Goal: Information Seeking & Learning: Compare options

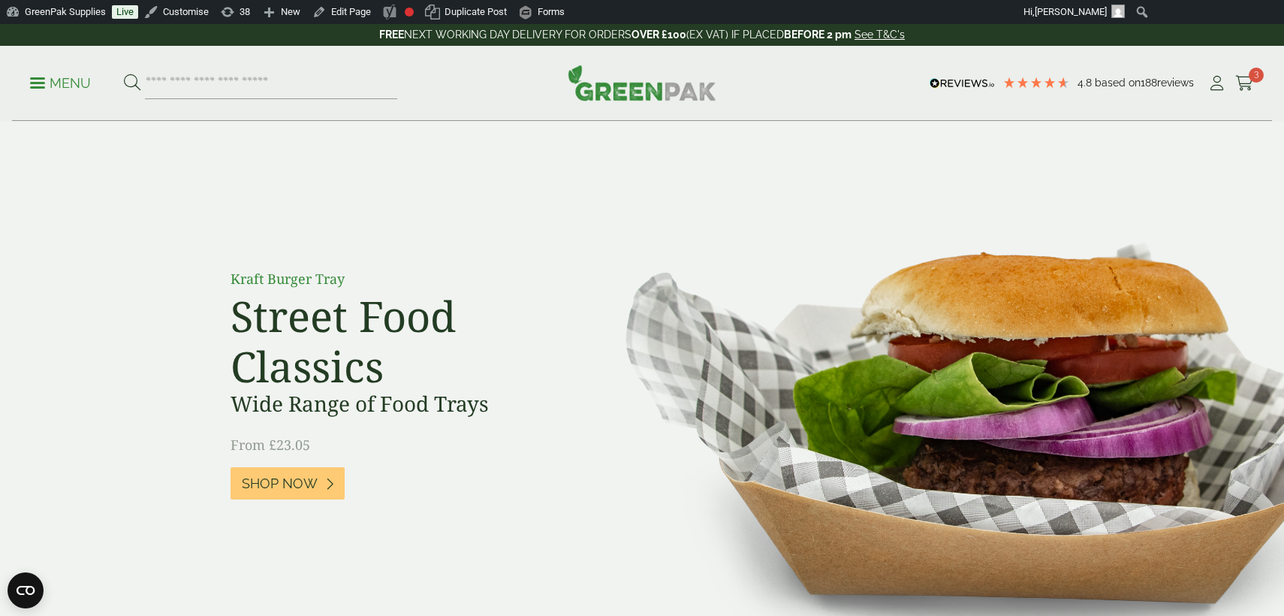
click at [74, 81] on p "Menu" at bounding box center [60, 83] width 61 height 18
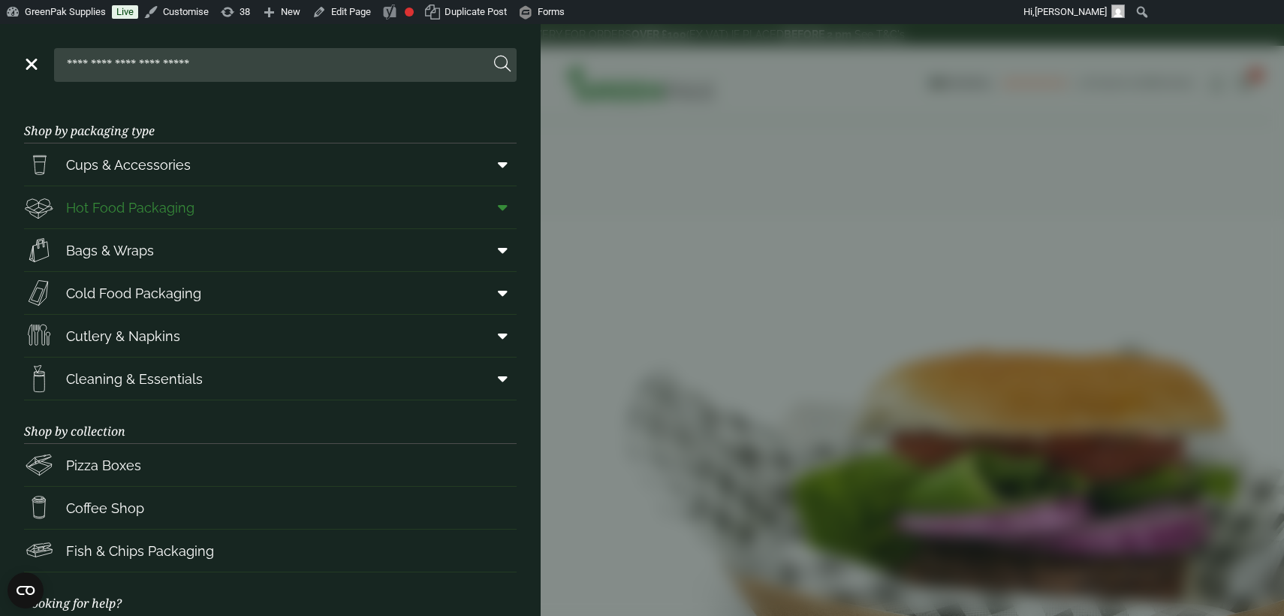
click at [496, 212] on span at bounding box center [500, 207] width 34 height 29
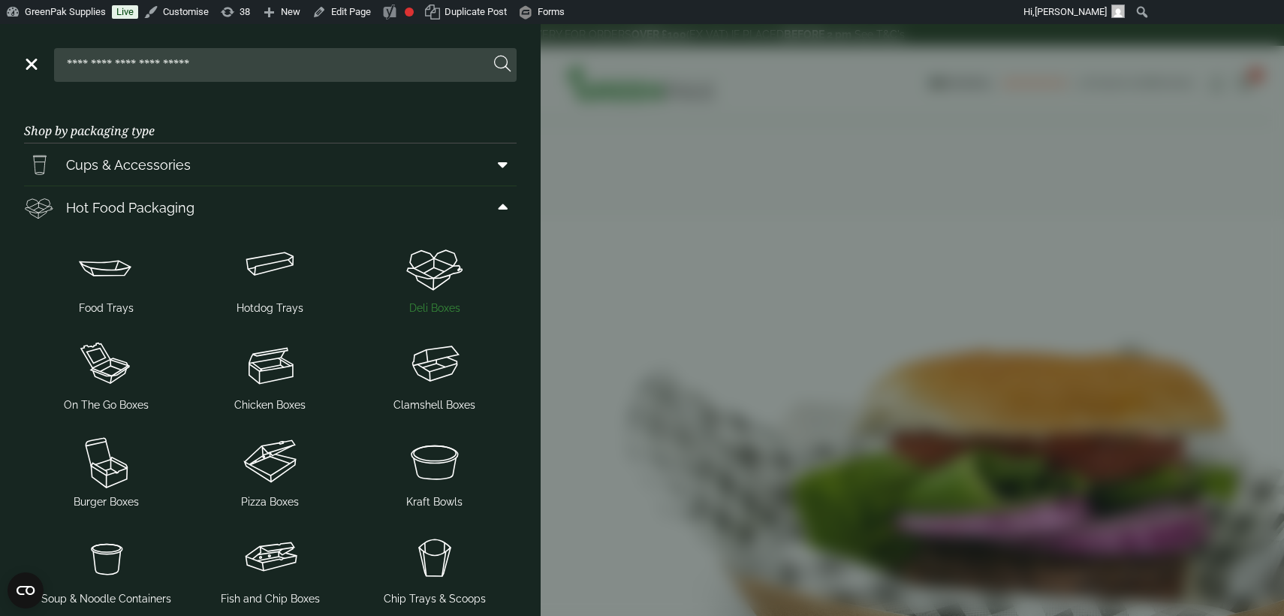
scroll to position [53, 0]
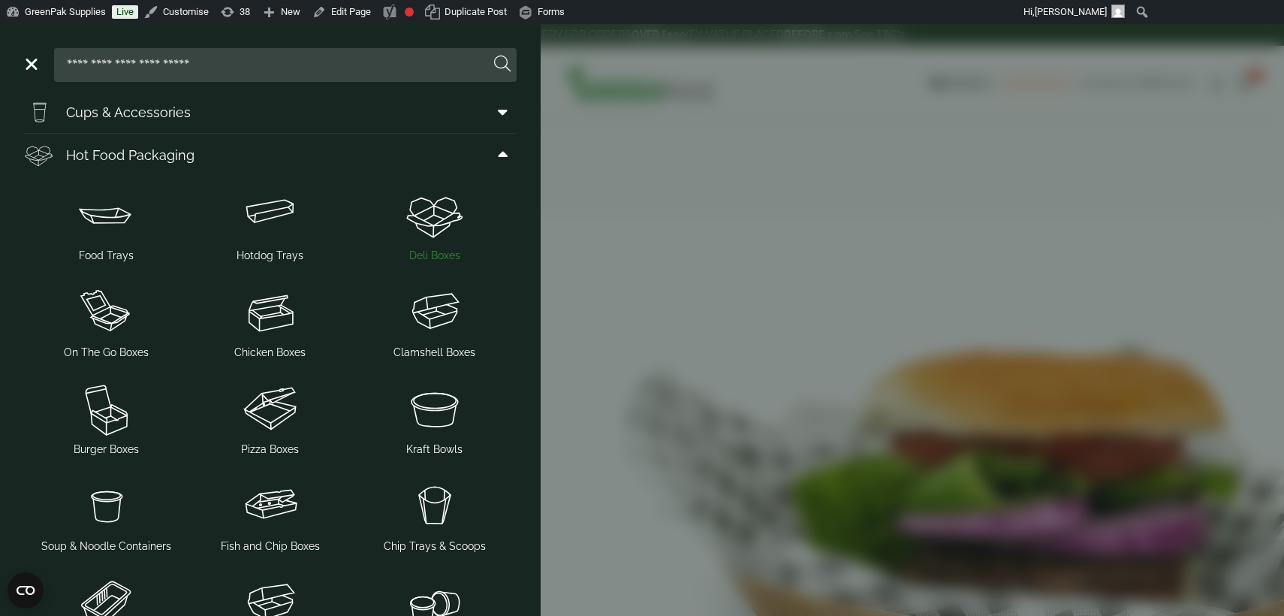
click at [438, 257] on span "Deli Boxes" at bounding box center [434, 256] width 51 height 16
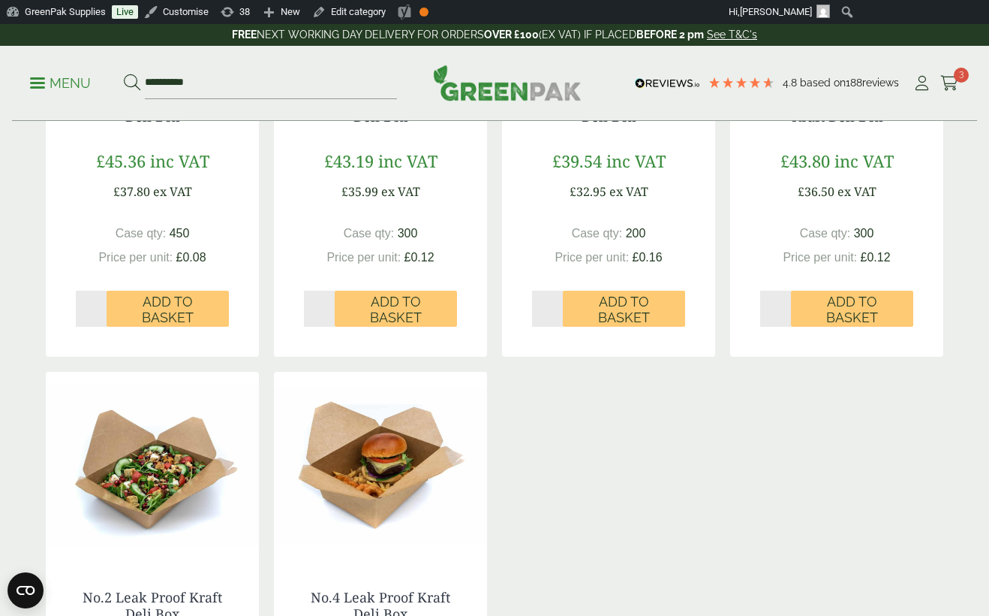
scroll to position [524, 0]
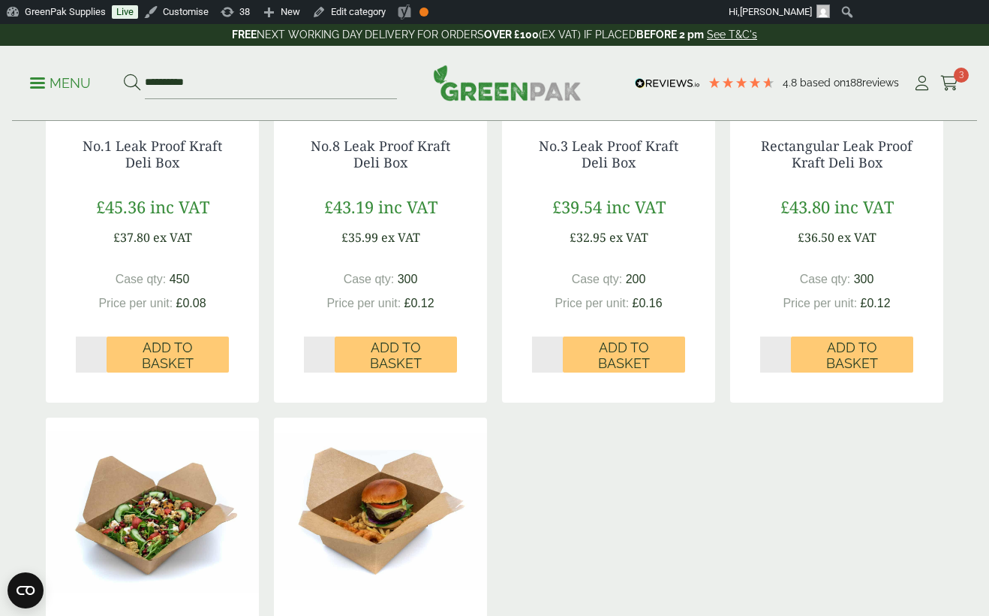
click at [77, 85] on p "Menu" at bounding box center [60, 83] width 61 height 18
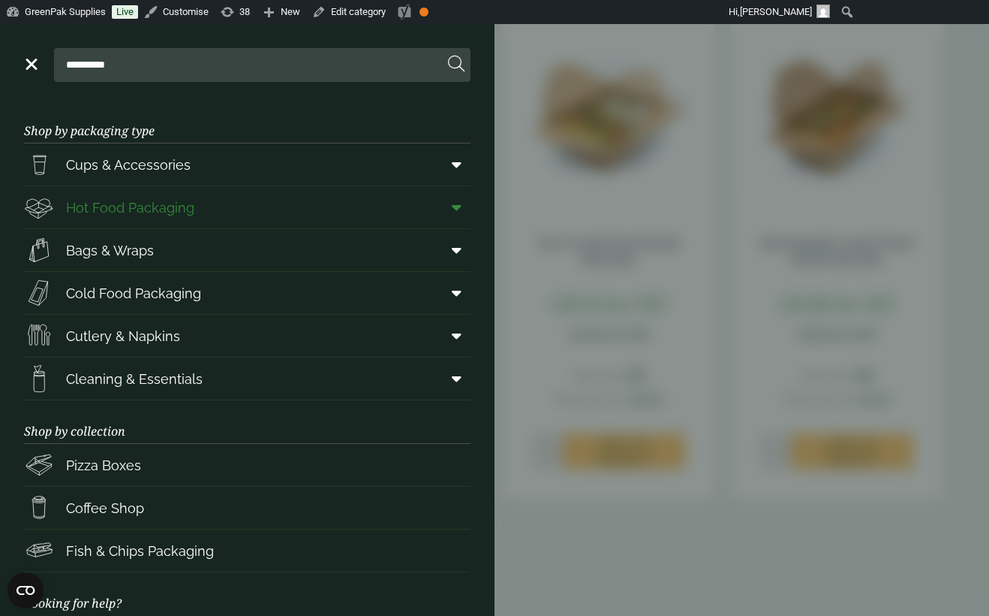
click at [455, 215] on span at bounding box center [454, 207] width 34 height 29
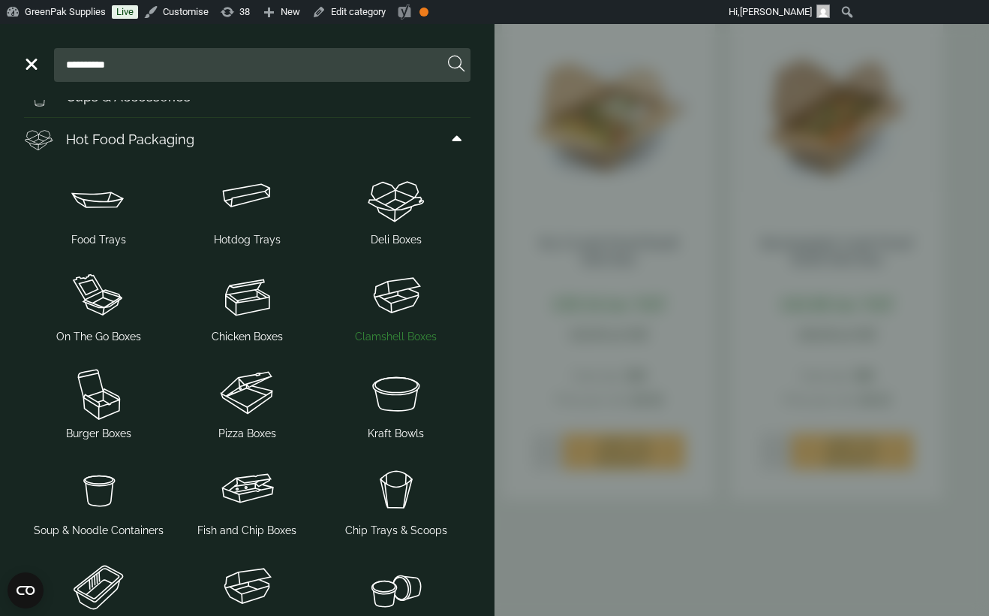
scroll to position [70, 0]
click at [402, 414] on img at bounding box center [396, 391] width 137 height 60
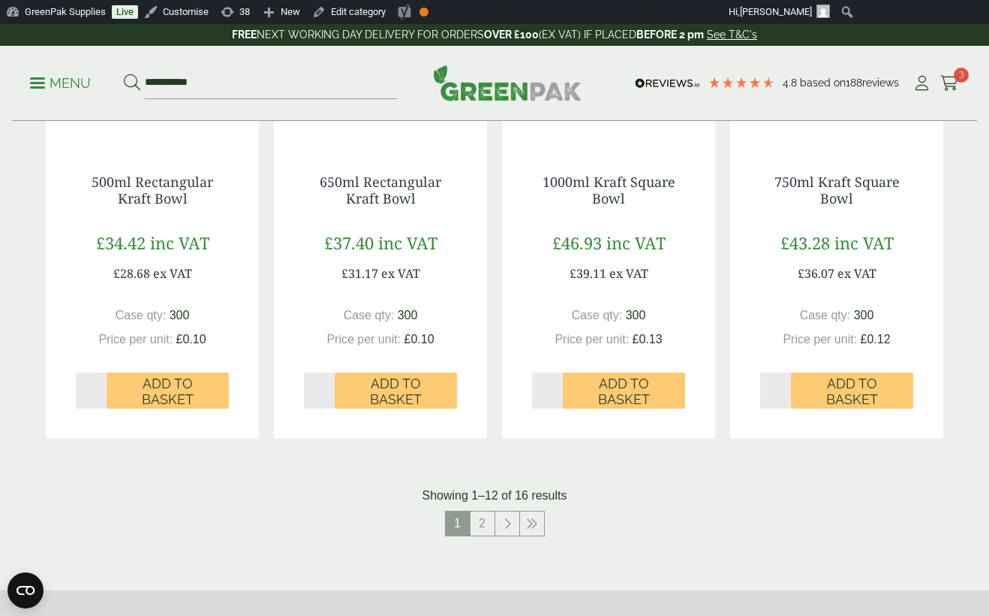
scroll to position [1479, 0]
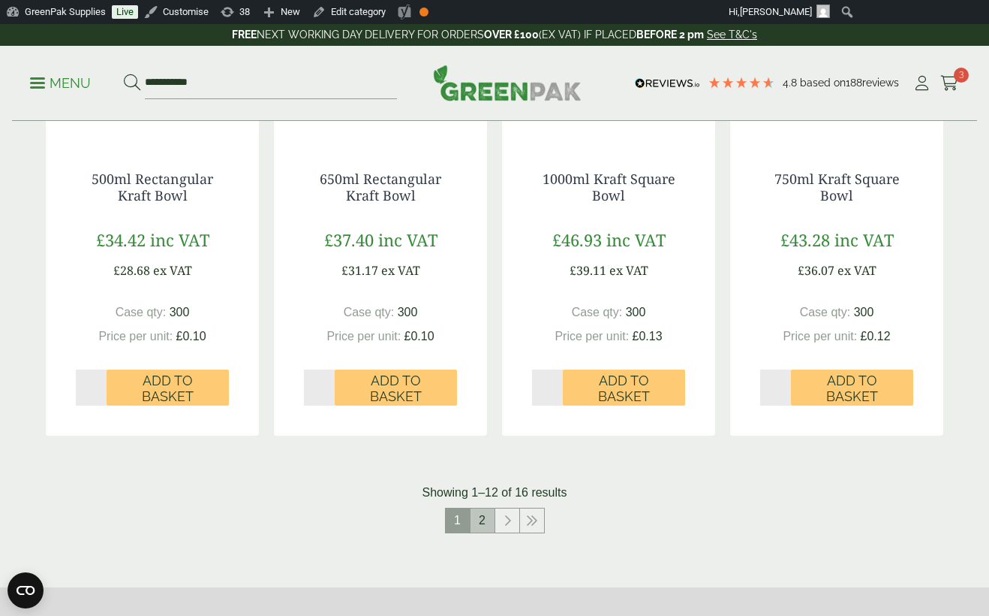
click at [483, 519] on link "2" at bounding box center [483, 520] width 24 height 24
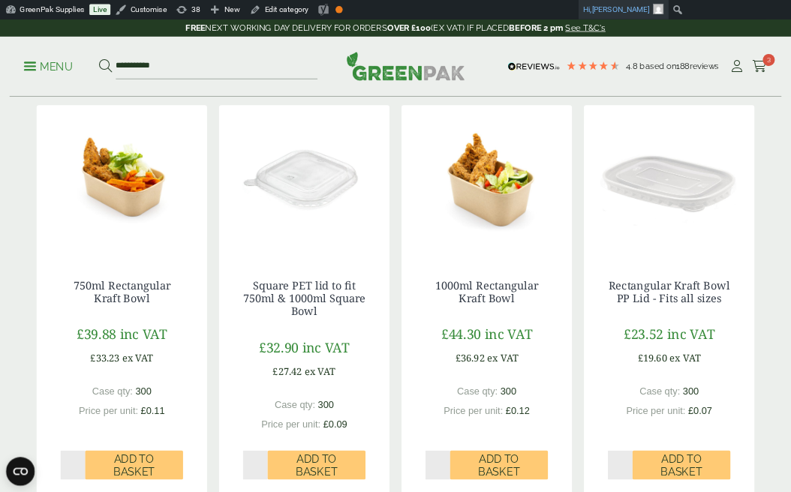
scroll to position [291, 0]
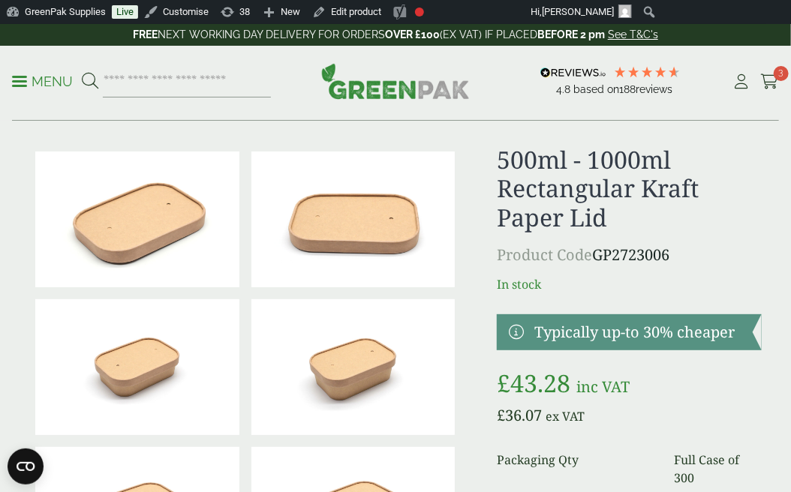
scroll to position [15, 0]
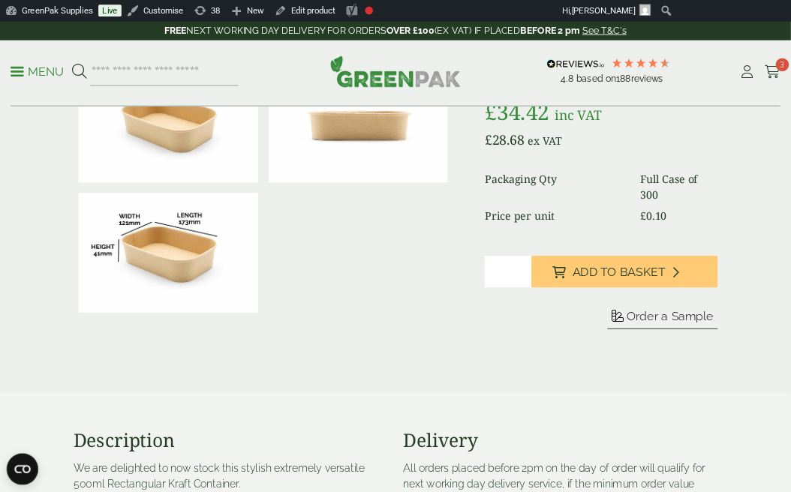
scroll to position [252, 0]
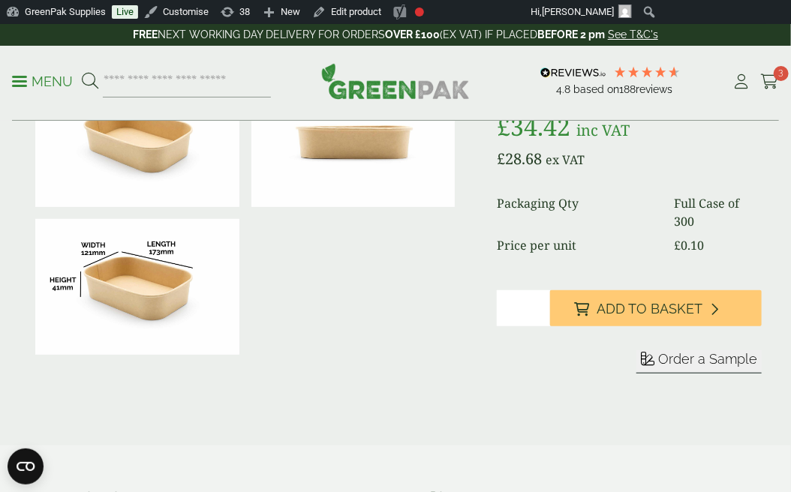
click at [197, 321] on img at bounding box center [137, 287] width 204 height 136
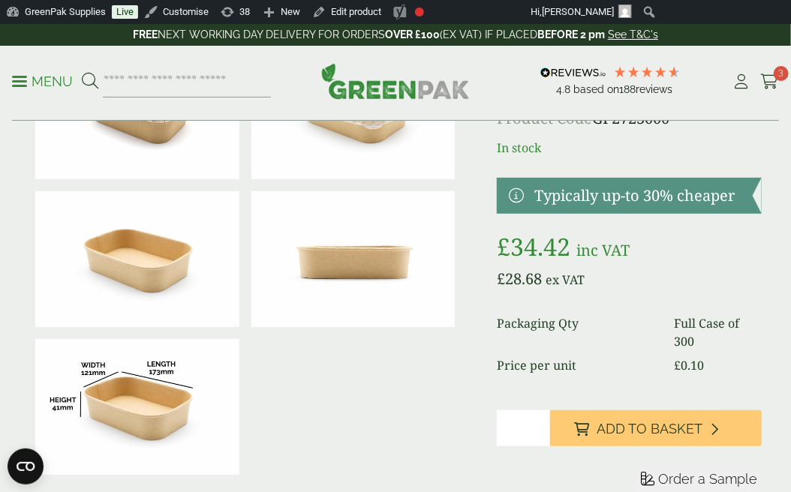
scroll to position [179, 0]
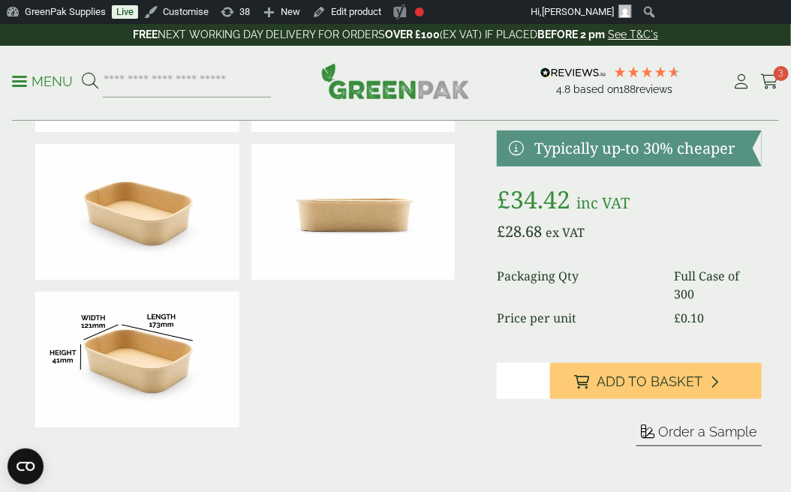
click at [189, 327] on img at bounding box center [137, 360] width 204 height 136
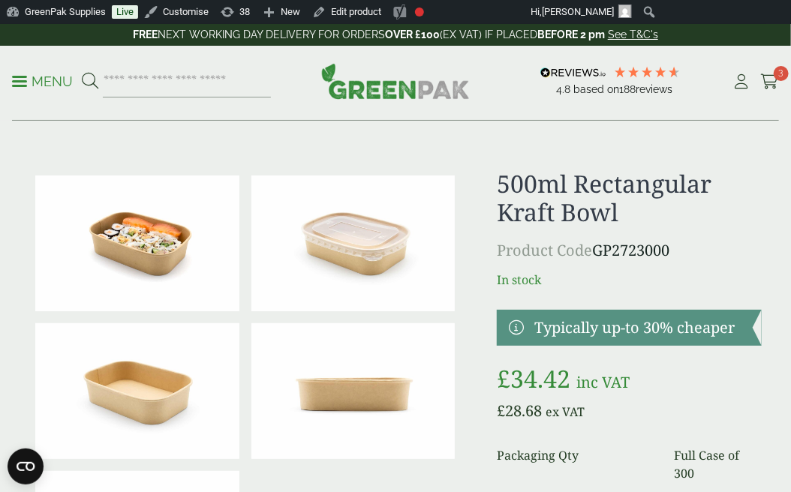
scroll to position [4, 0]
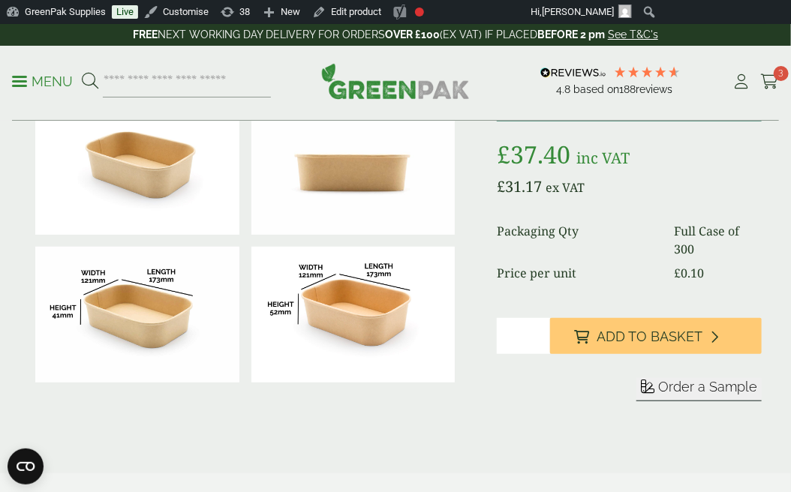
scroll to position [232, 0]
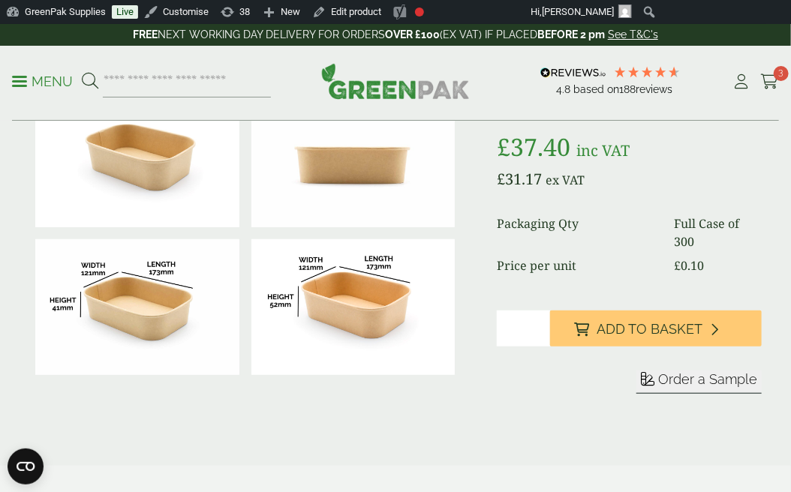
click at [310, 313] on img at bounding box center [353, 307] width 204 height 136
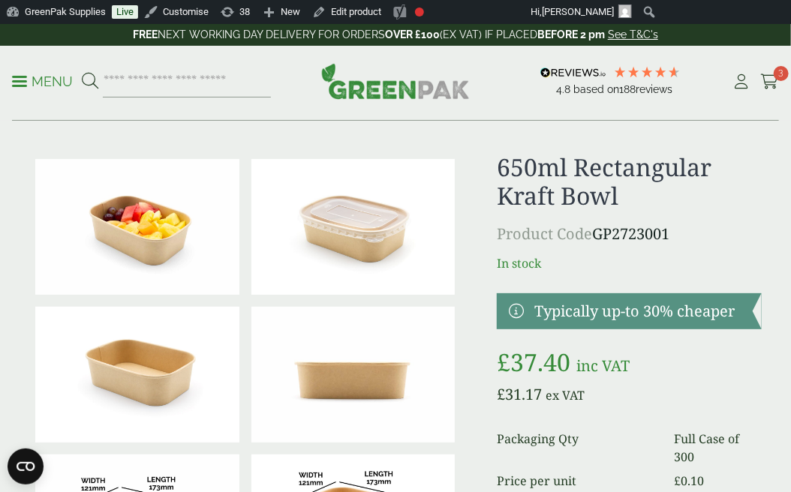
scroll to position [0, 0]
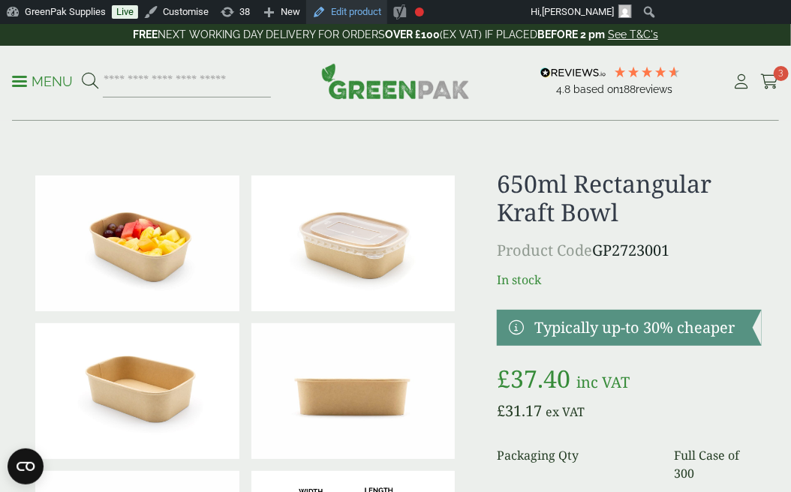
click at [362, 13] on link "Edit product" at bounding box center [346, 12] width 81 height 24
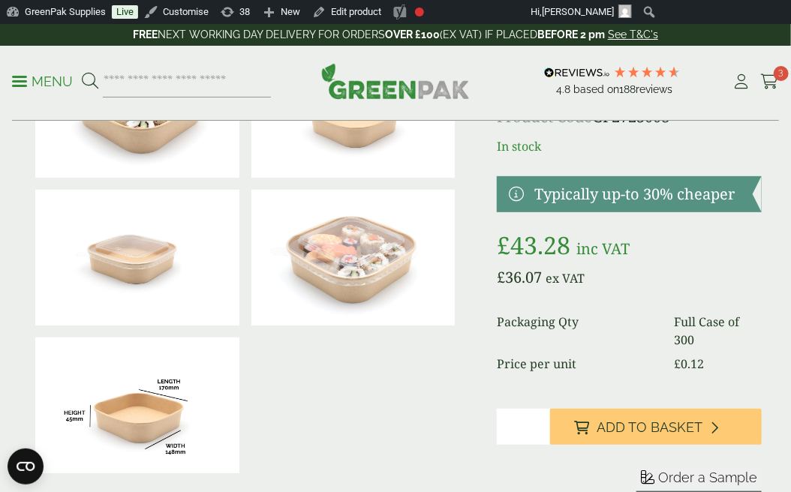
scroll to position [202, 0]
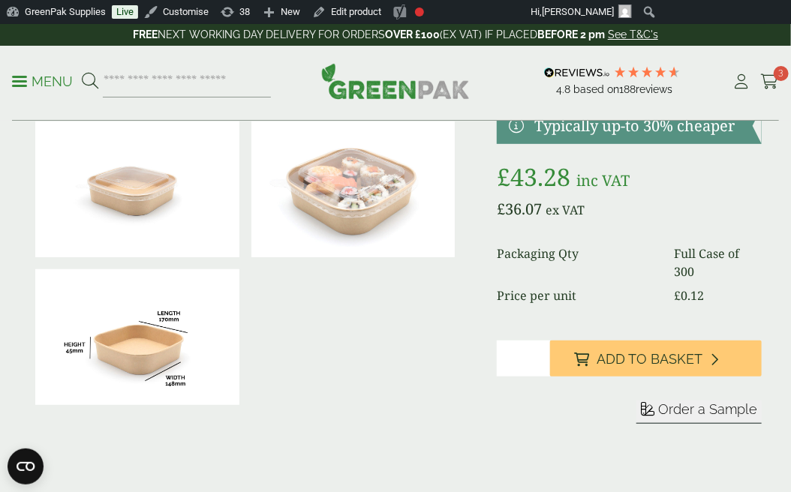
click at [189, 356] on img at bounding box center [137, 337] width 204 height 136
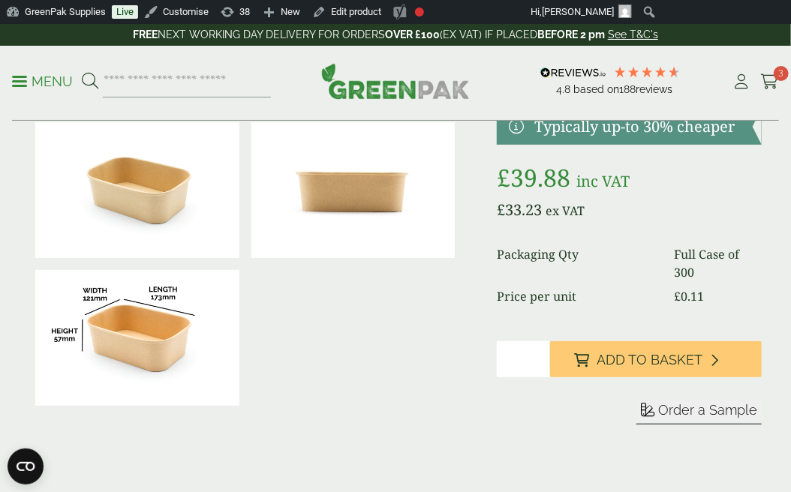
scroll to position [209, 0]
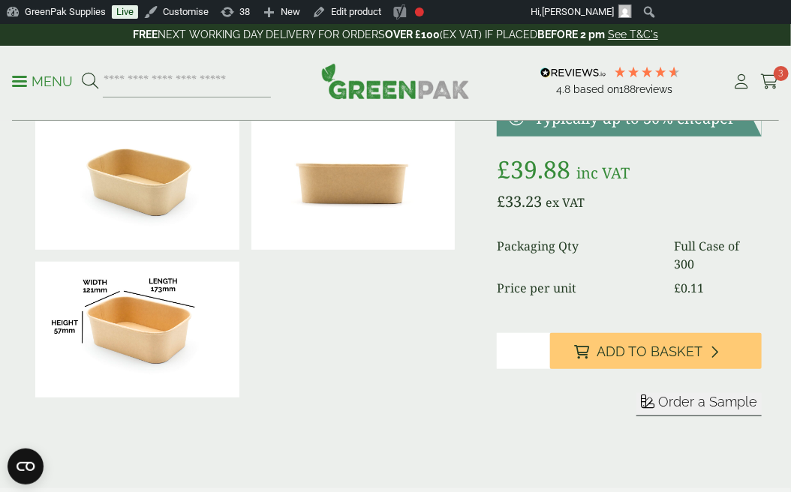
click at [198, 331] on img at bounding box center [137, 330] width 204 height 136
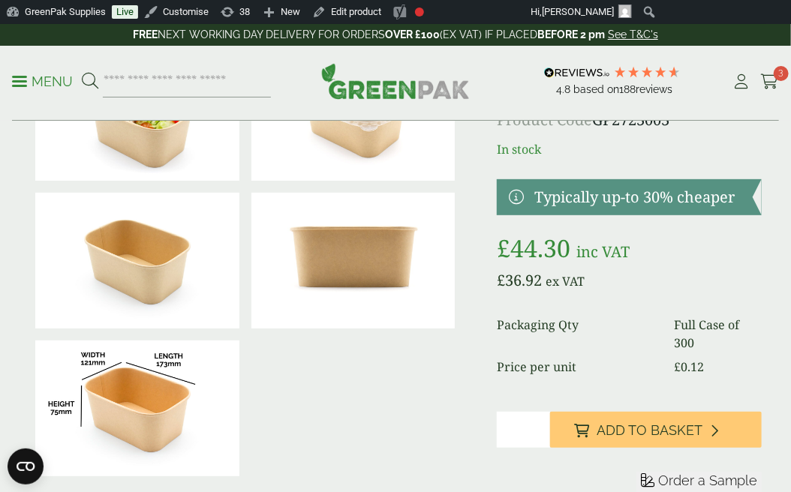
scroll to position [247, 0]
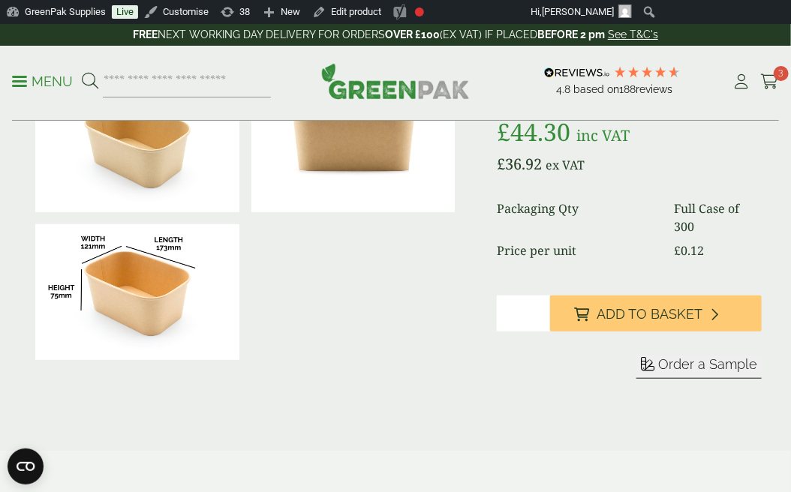
click at [150, 297] on img at bounding box center [137, 292] width 204 height 136
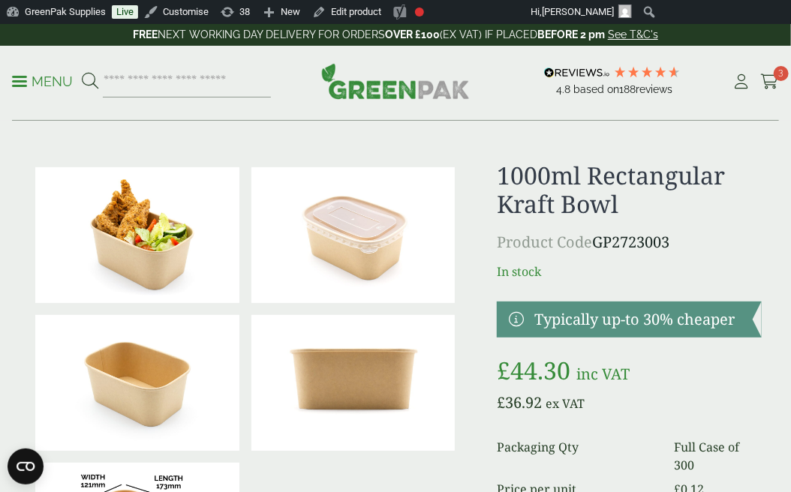
scroll to position [0, 0]
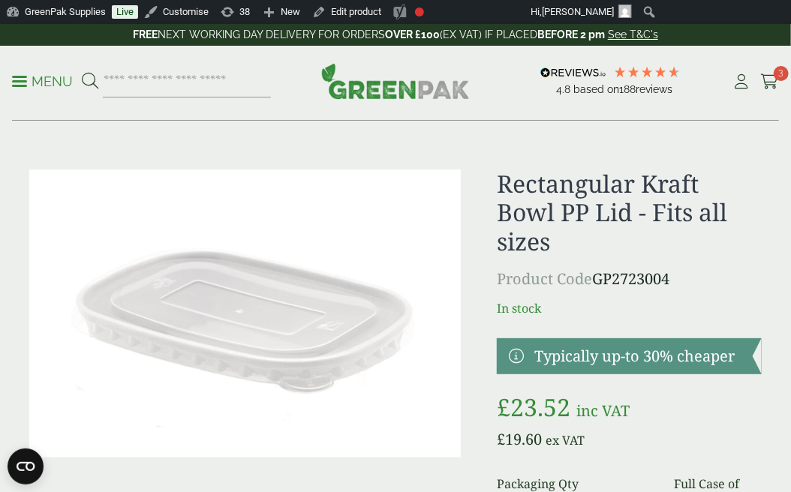
click at [62, 81] on p "Menu" at bounding box center [42, 82] width 61 height 18
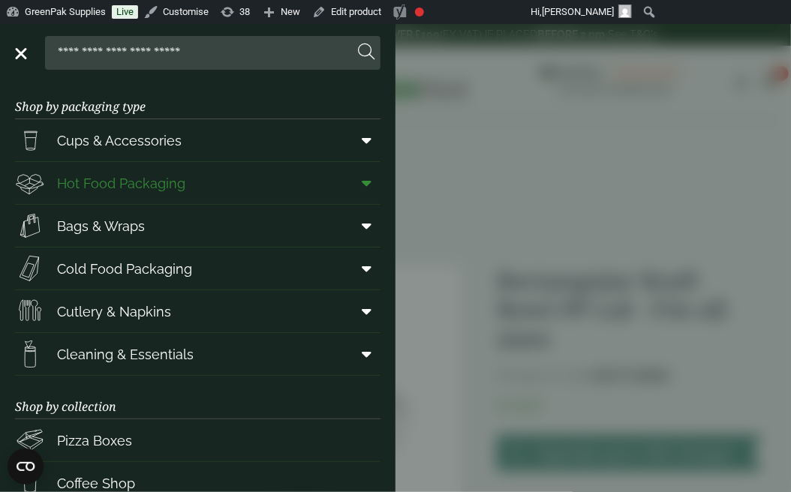
click at [362, 183] on icon at bounding box center [367, 183] width 10 height 15
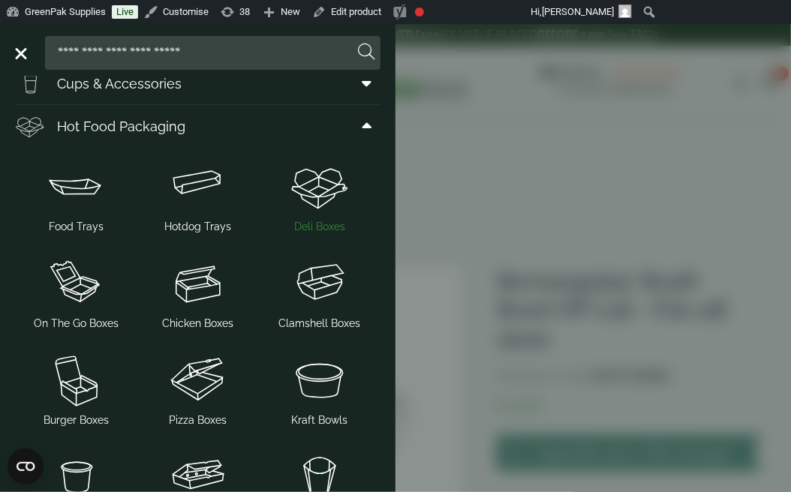
scroll to position [72, 0]
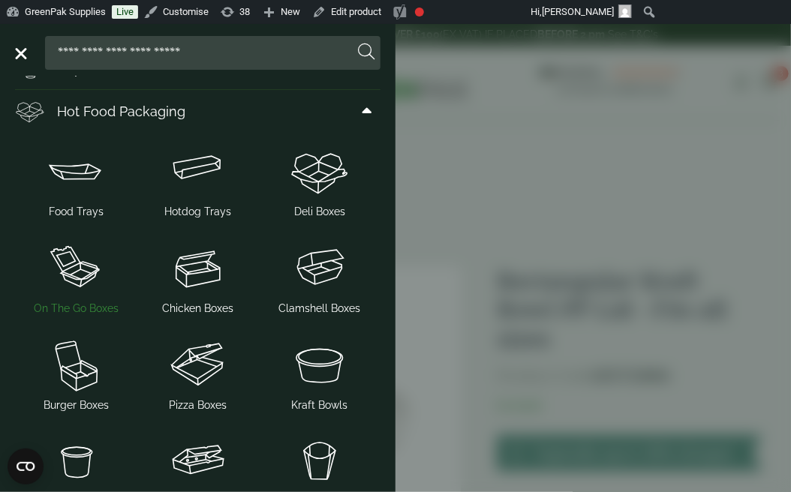
click at [92, 307] on span "On The Go Boxes" at bounding box center [76, 309] width 85 height 16
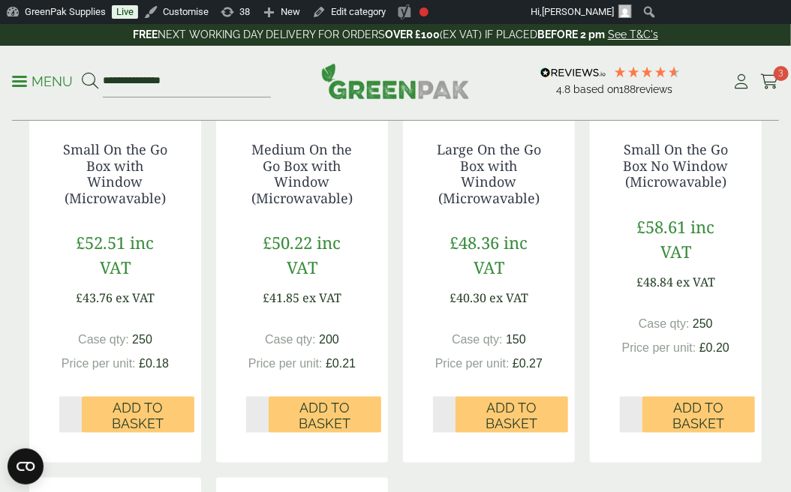
scroll to position [419, 0]
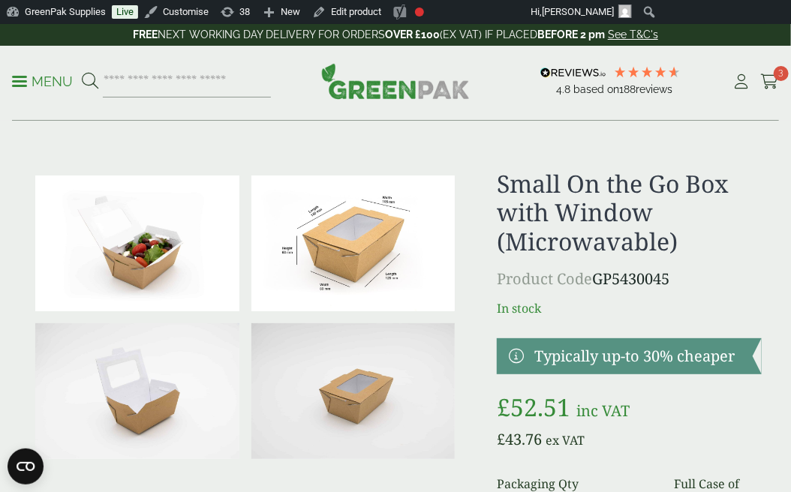
click at [378, 257] on img at bounding box center [353, 244] width 204 height 136
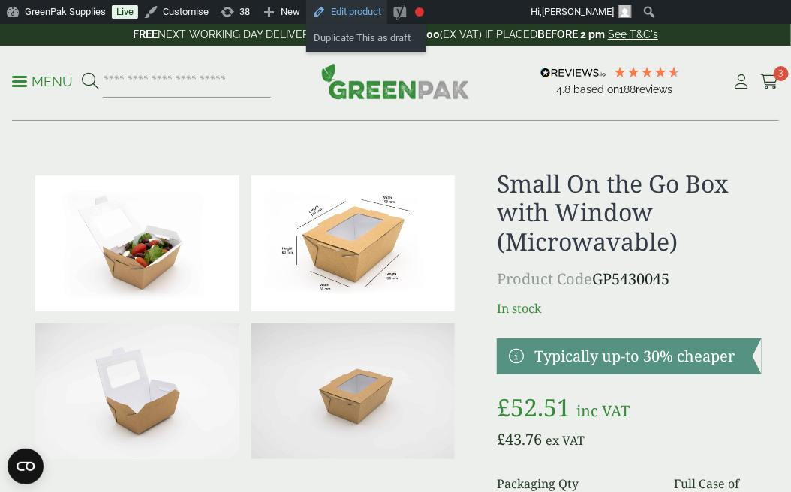
click at [369, 11] on link "Edit product" at bounding box center [346, 12] width 81 height 24
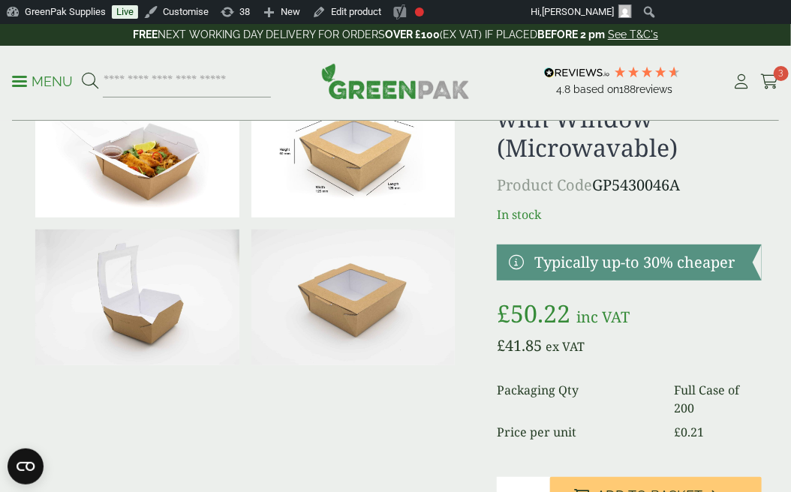
scroll to position [95, 0]
click at [368, 299] on img at bounding box center [353, 297] width 204 height 136
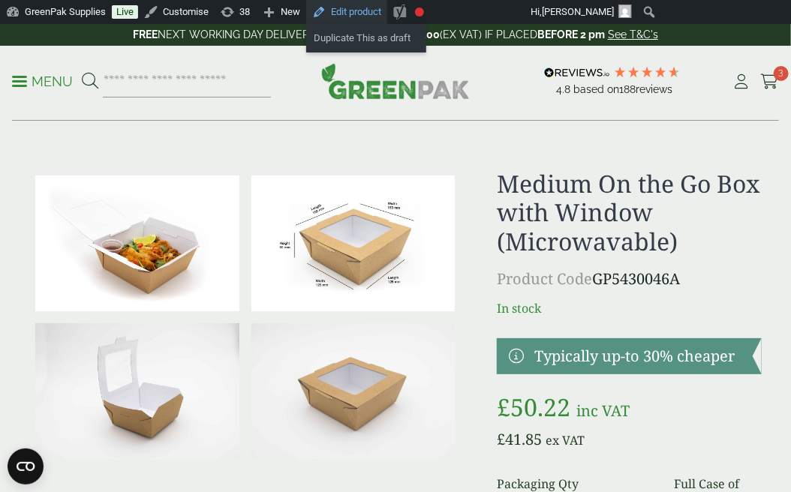
click at [365, 13] on link "Edit product" at bounding box center [346, 12] width 81 height 24
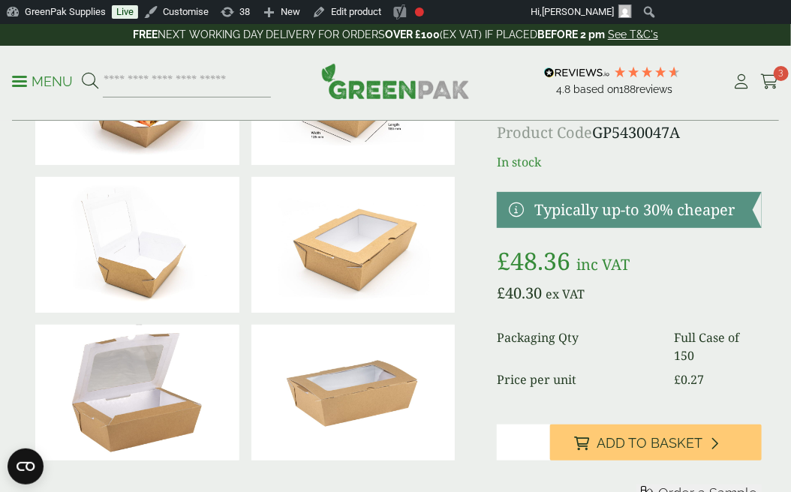
scroll to position [147, 0]
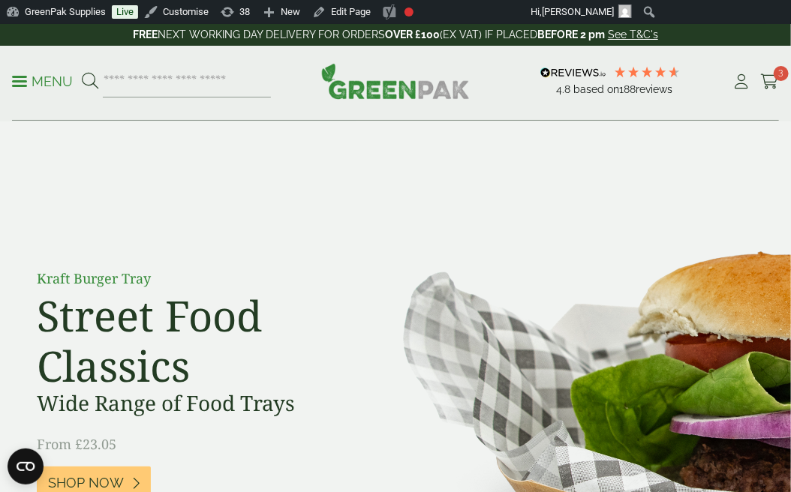
click at [53, 82] on p "Menu" at bounding box center [42, 82] width 61 height 18
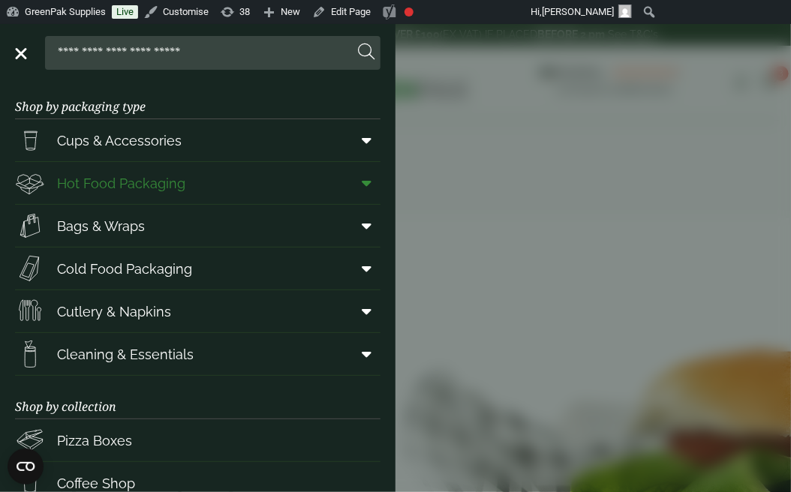
click at [360, 185] on span at bounding box center [364, 183] width 34 height 29
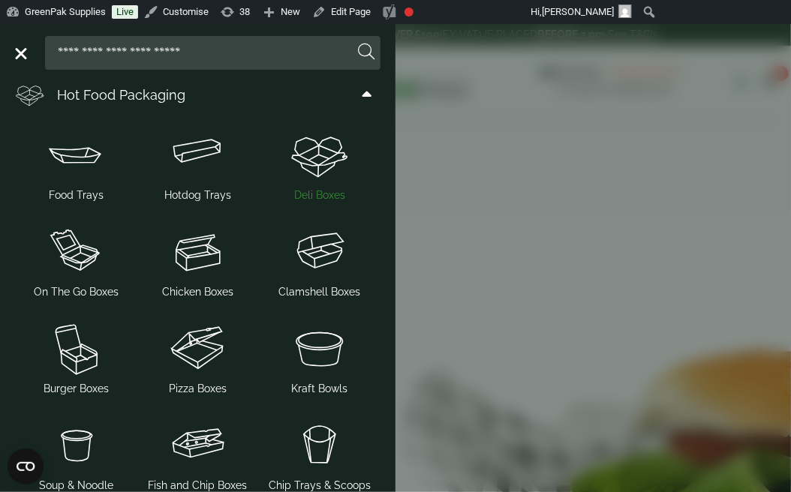
scroll to position [108, 0]
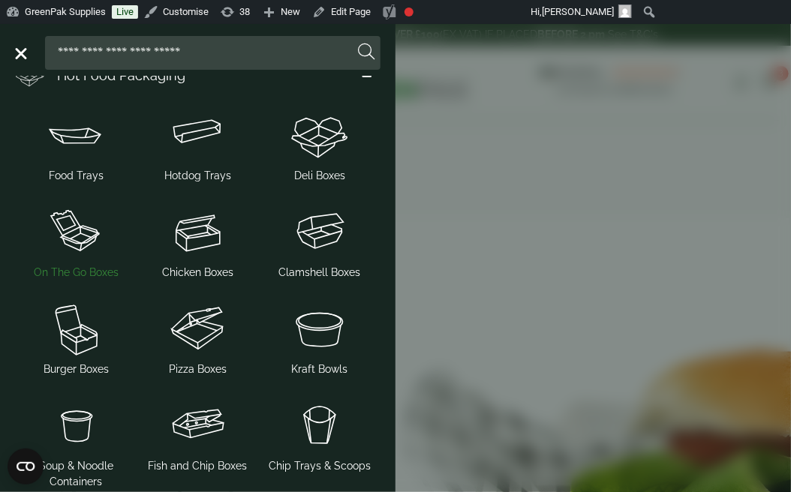
click at [87, 270] on span "On The Go Boxes" at bounding box center [76, 273] width 85 height 16
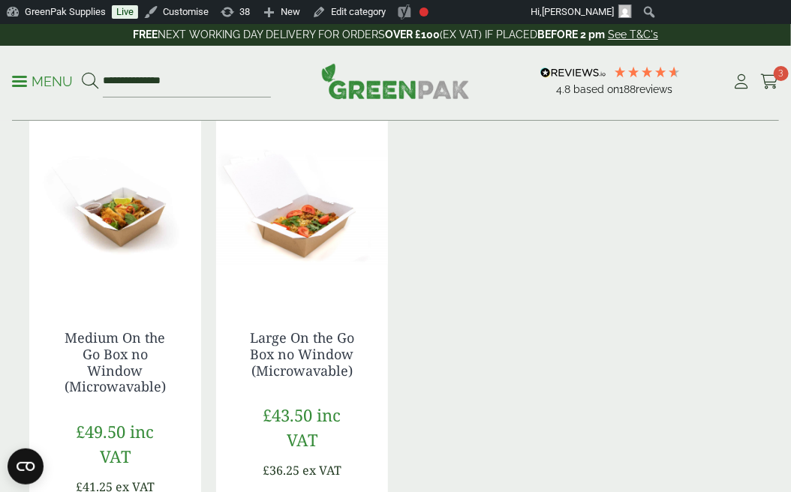
scroll to position [892, 0]
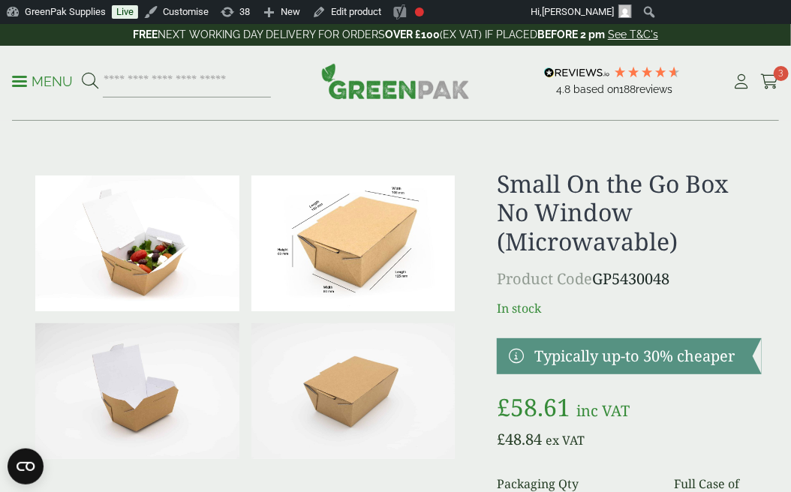
click at [371, 245] on img at bounding box center [353, 244] width 204 height 136
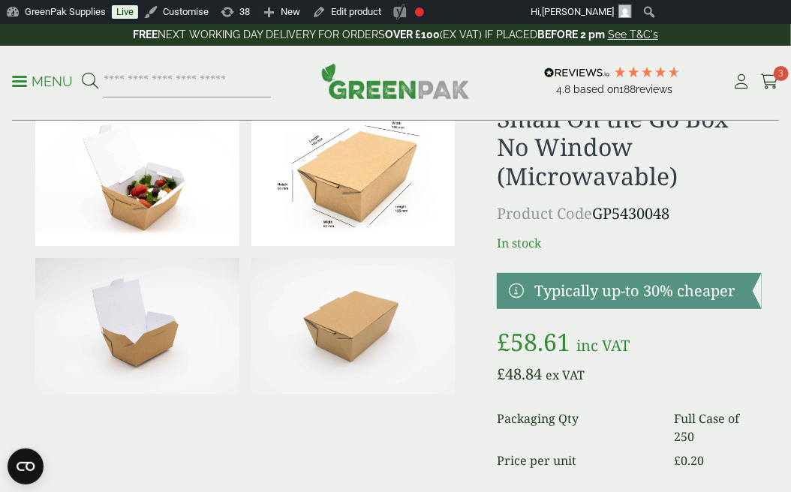
scroll to position [66, 0]
